Goal: Task Accomplishment & Management: Manage account settings

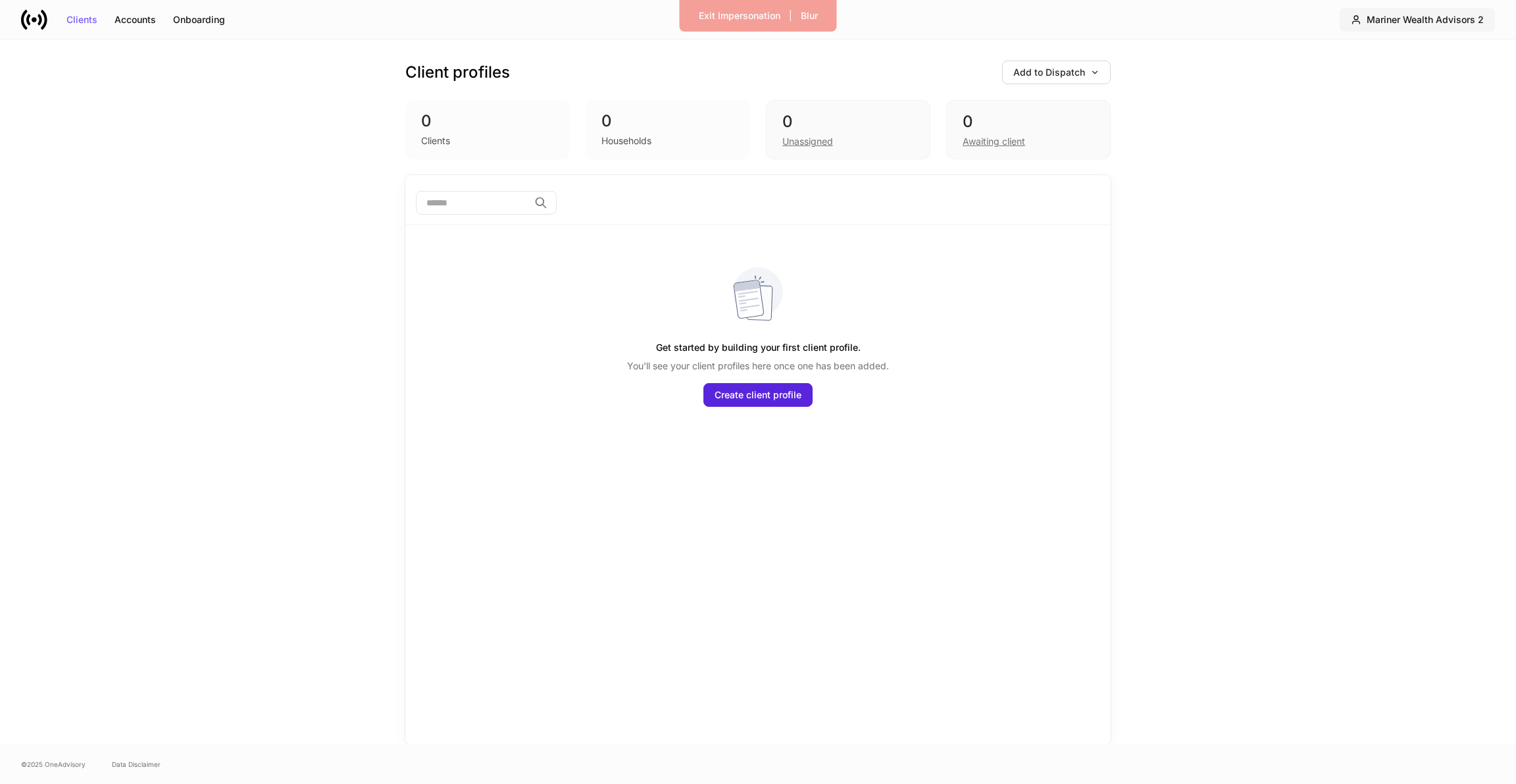
click at [1407, 24] on div "Mariner Wealth Advisors 2" at bounding box center [1425, 19] width 117 height 9
click at [1406, 69] on li "Mariner Wealth Advisors 2 Switch firm" at bounding box center [1502, 86] width 331 height 37
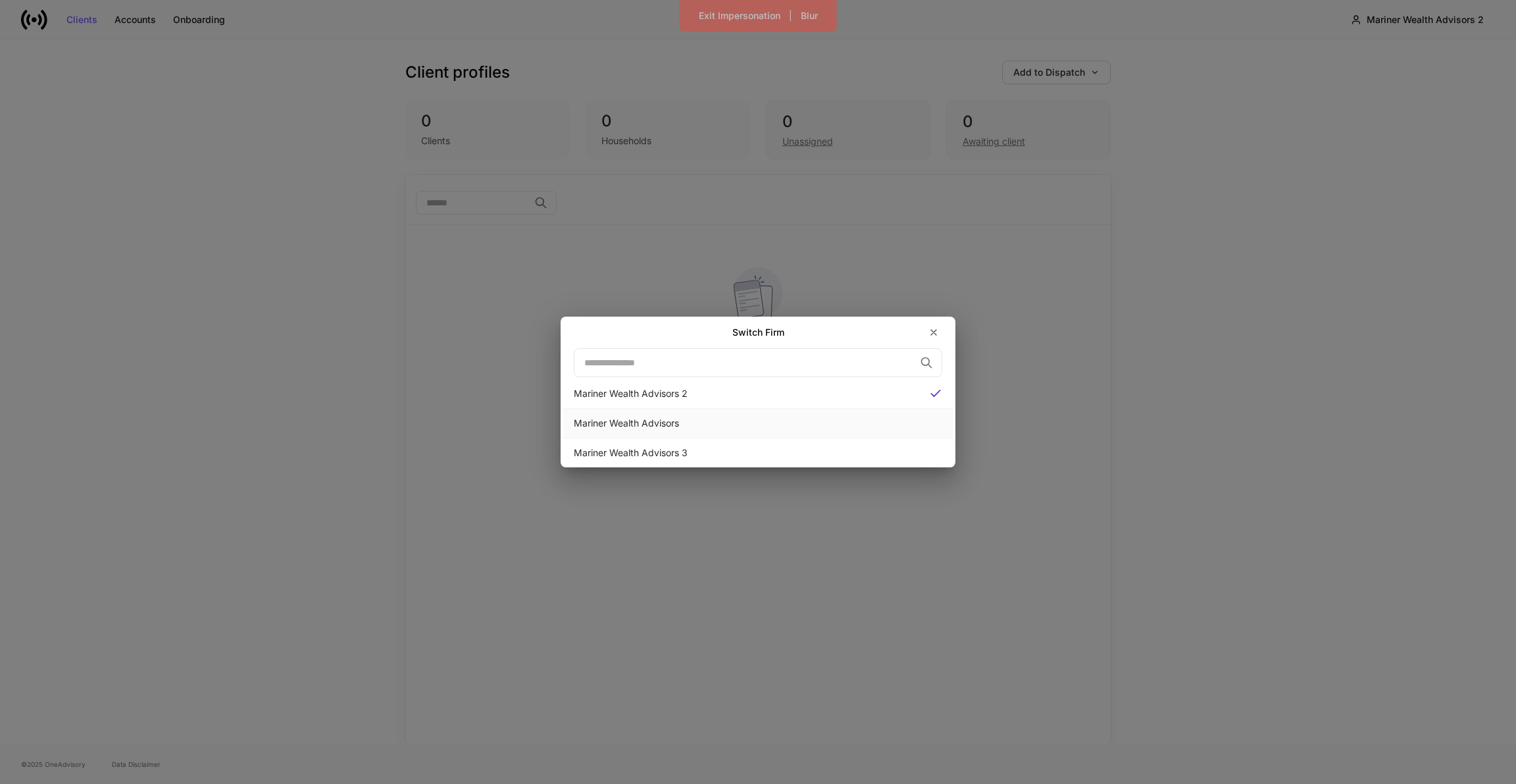
click at [696, 424] on div "Mariner Wealth Advisors" at bounding box center [758, 423] width 369 height 13
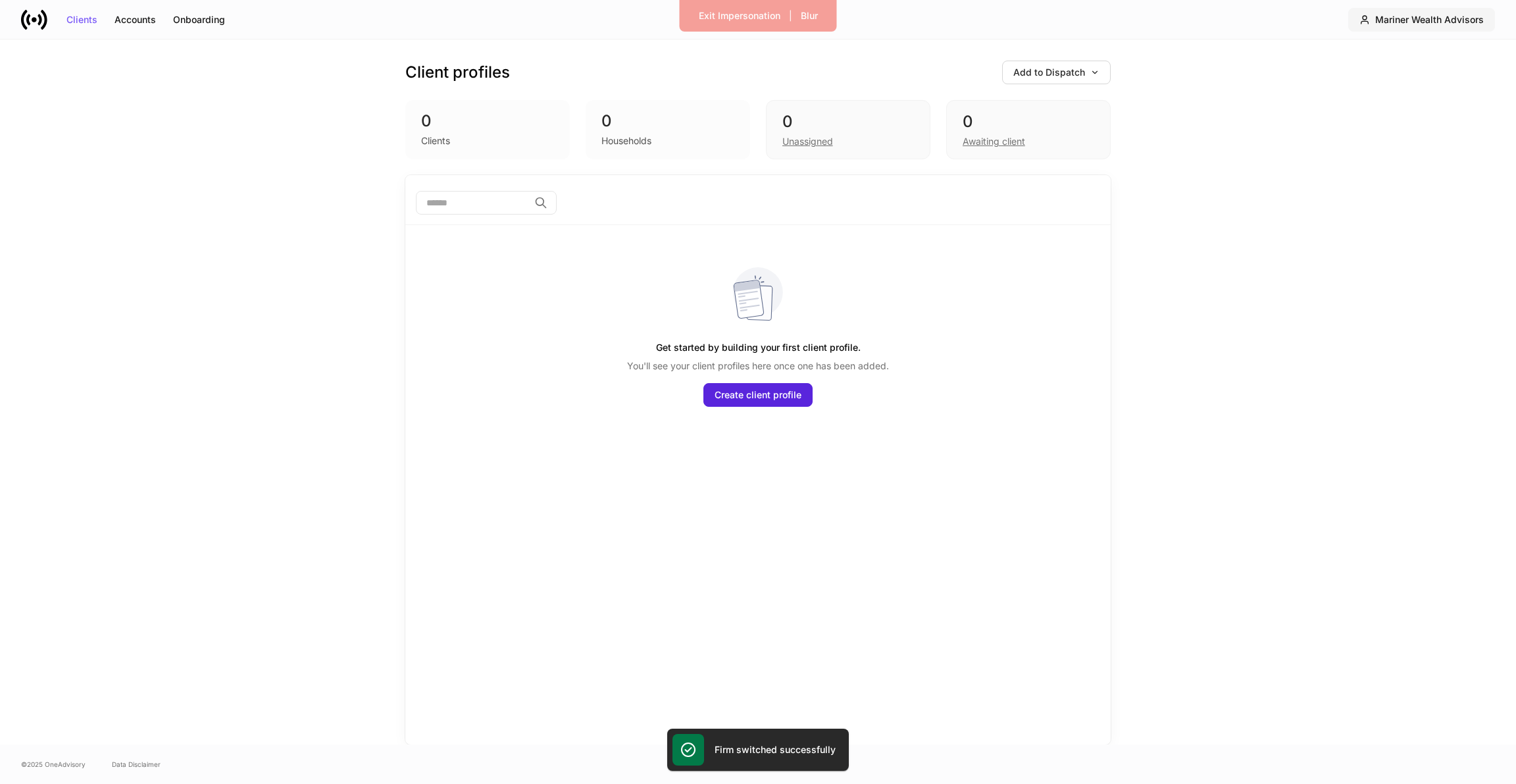
click at [1378, 19] on div "Mariner Wealth Advisors" at bounding box center [1430, 19] width 109 height 9
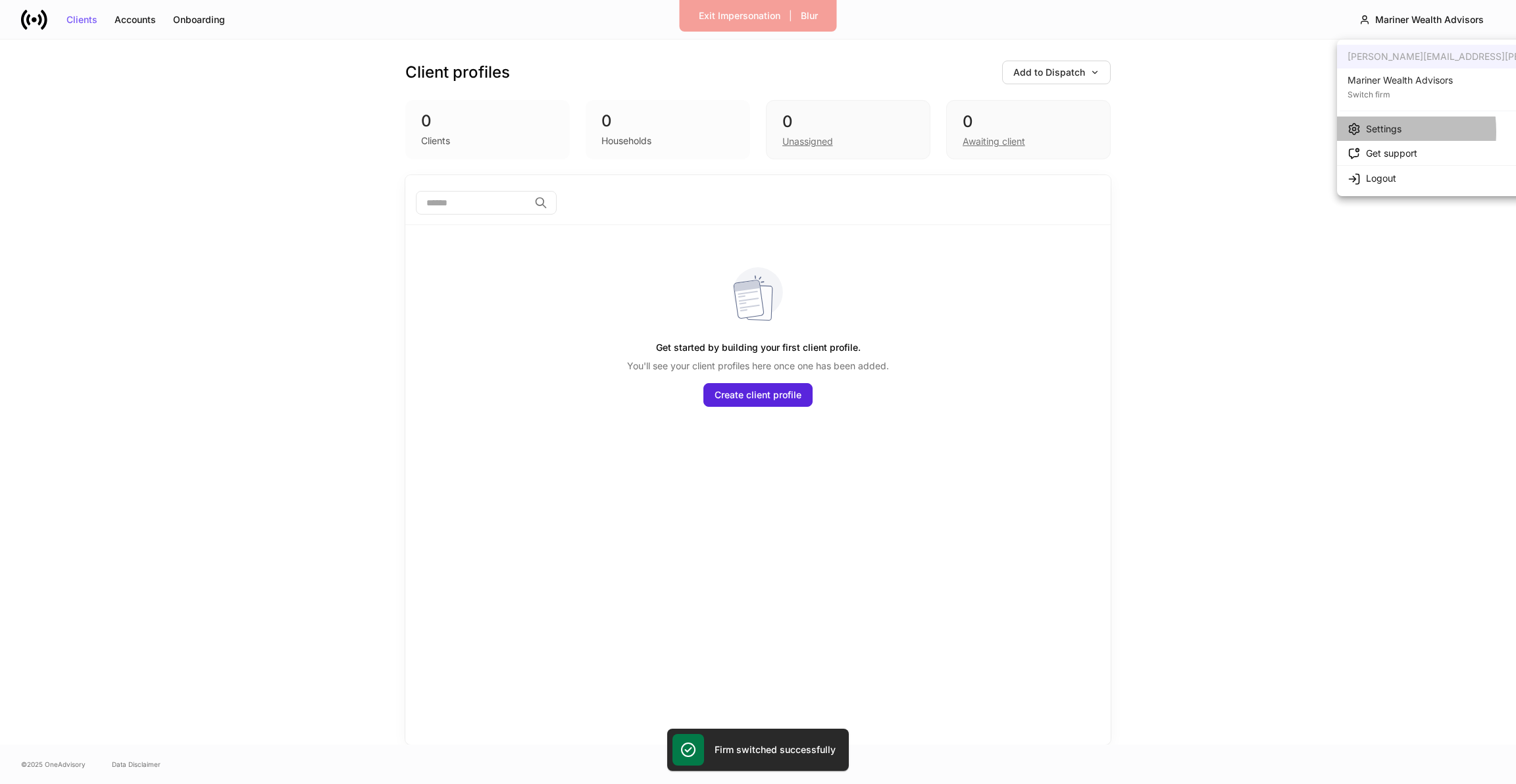
click at [1354, 132] on icon at bounding box center [1354, 129] width 13 height 13
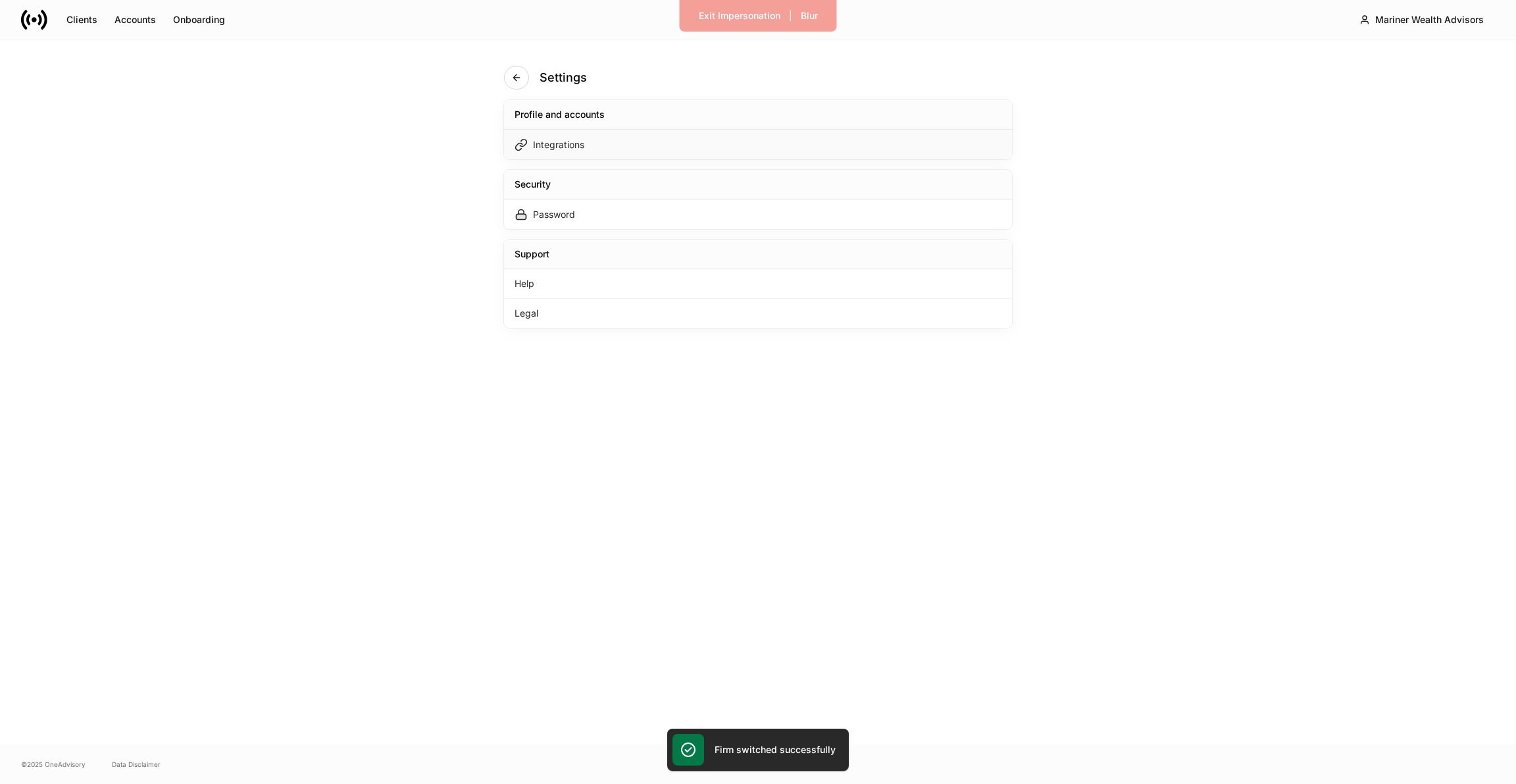
click at [773, 145] on div "Integrations" at bounding box center [757, 145] width 508 height 29
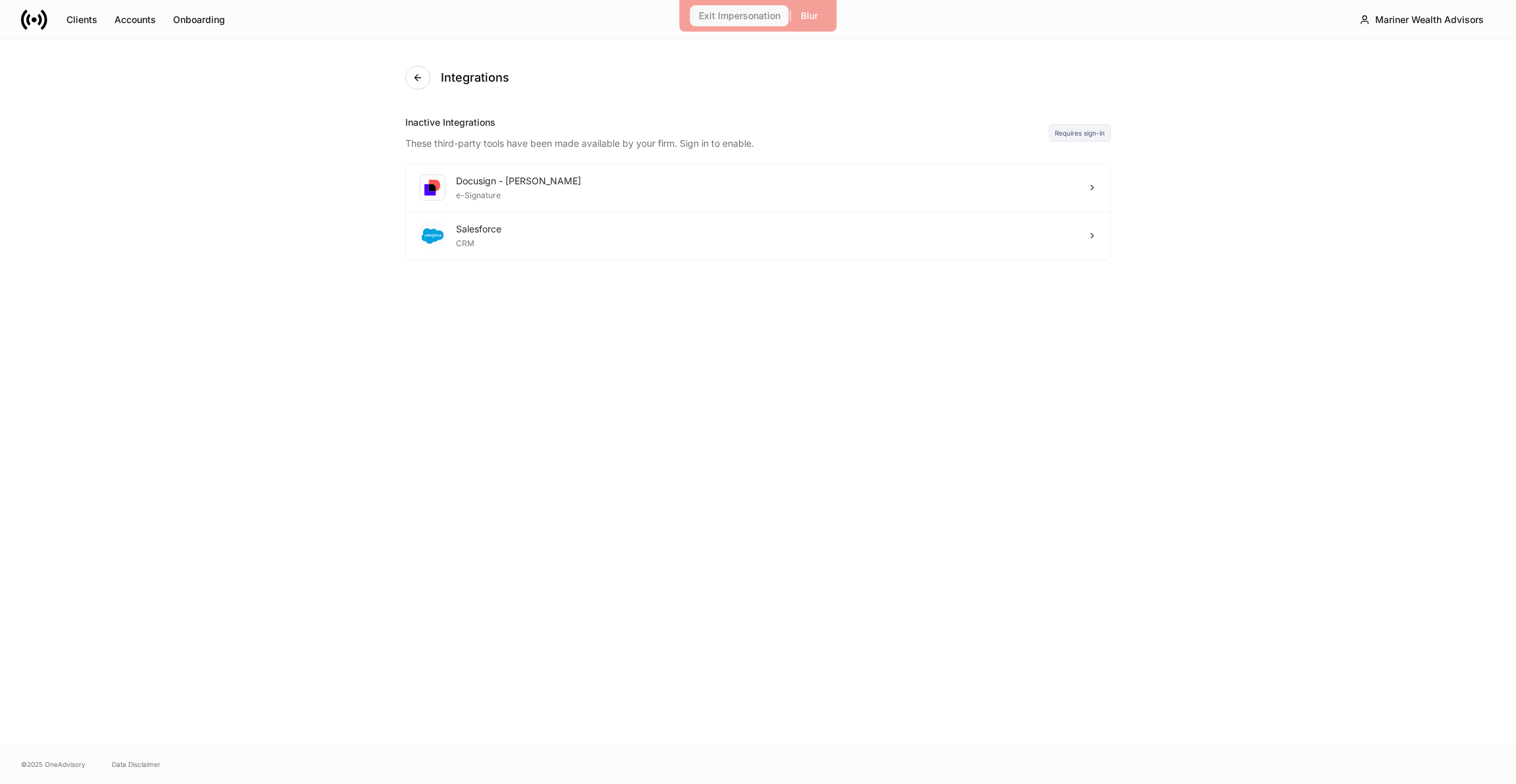
click at [713, 23] on button "Exit Impersonation" at bounding box center [739, 15] width 98 height 21
